Goal: Check status: Check status

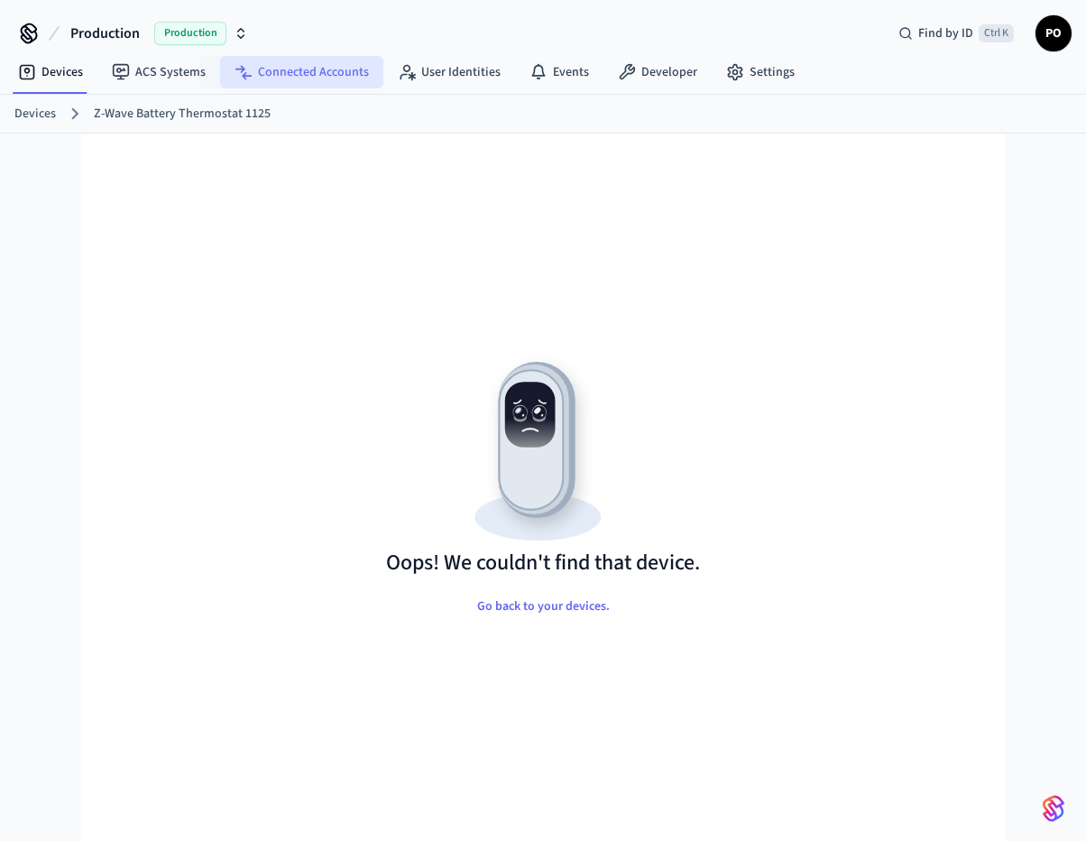
click at [273, 78] on link "Connected Accounts" at bounding box center [301, 72] width 163 height 32
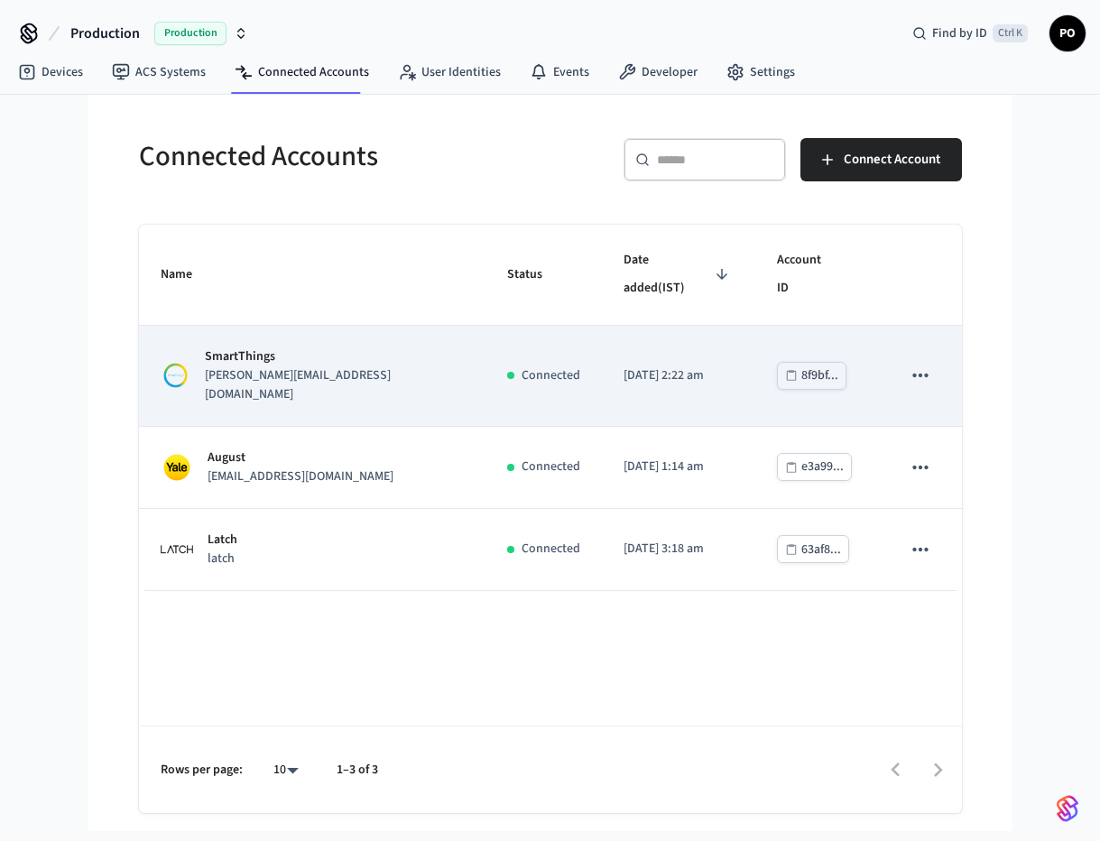
click at [366, 326] on td "SmartThings karim.abdou@greystar.com" at bounding box center [312, 376] width 347 height 101
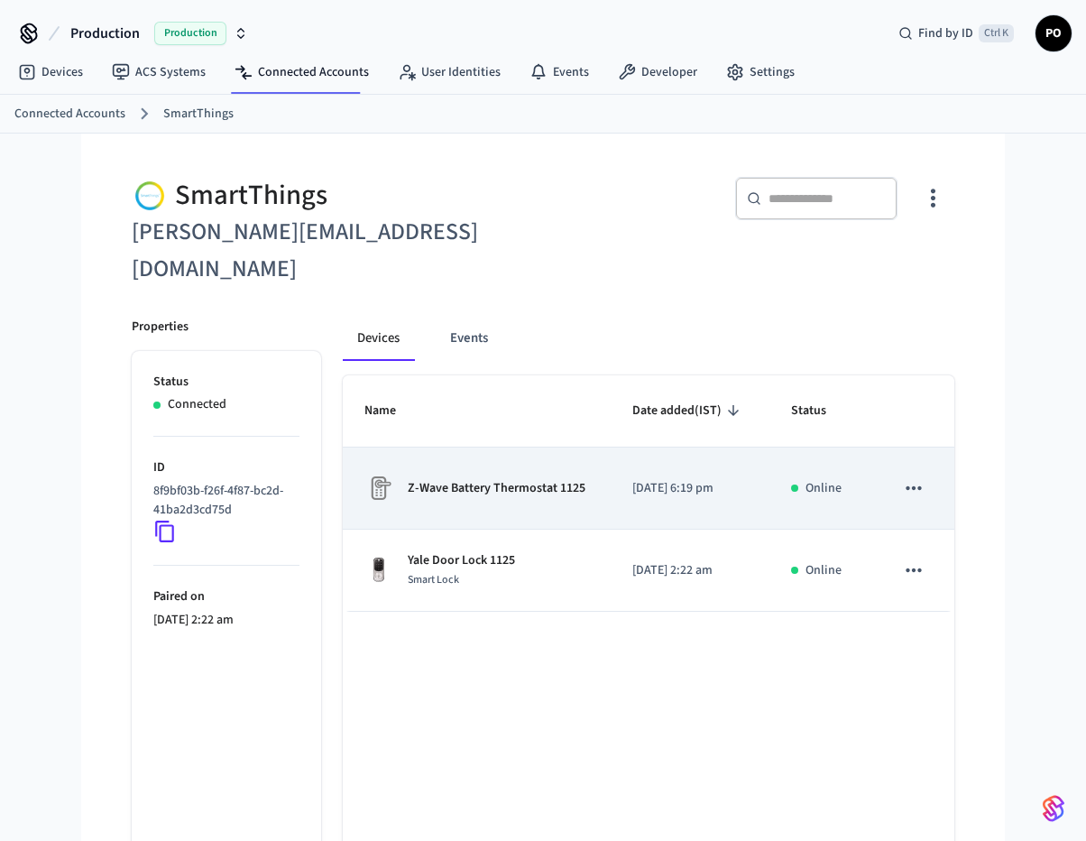
click at [541, 479] on p "Z-Wave Battery Thermostat 1125" at bounding box center [497, 488] width 178 height 19
